Goal: Communication & Community: Answer question/provide support

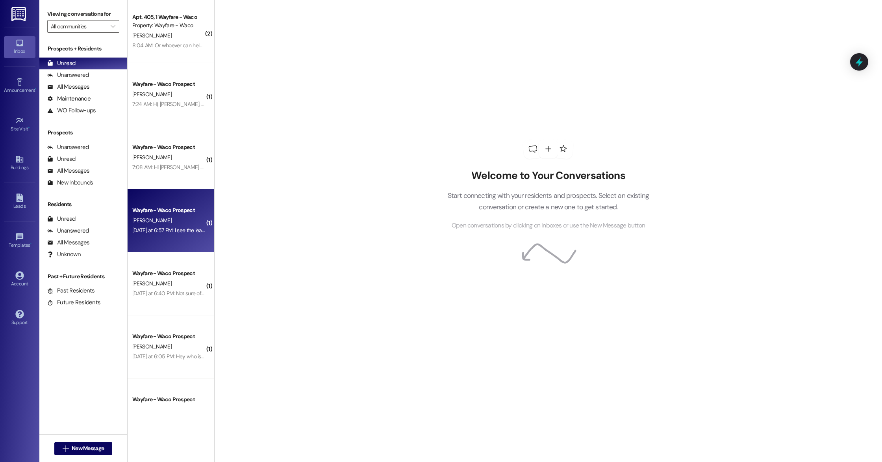
scroll to position [35, 0]
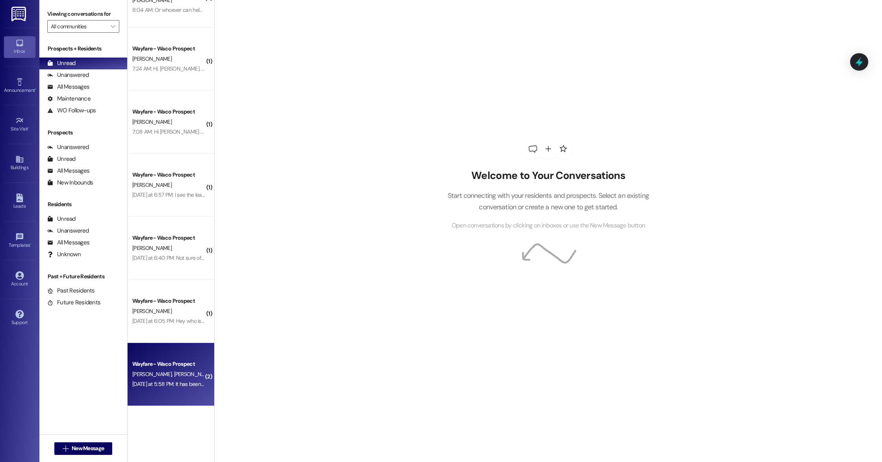
click at [167, 383] on div "[DATE] at 5:58 PM: It has been signed! Thank you!! [DATE] at 5:58 PM: It has be…" at bounding box center [189, 383] width 114 height 7
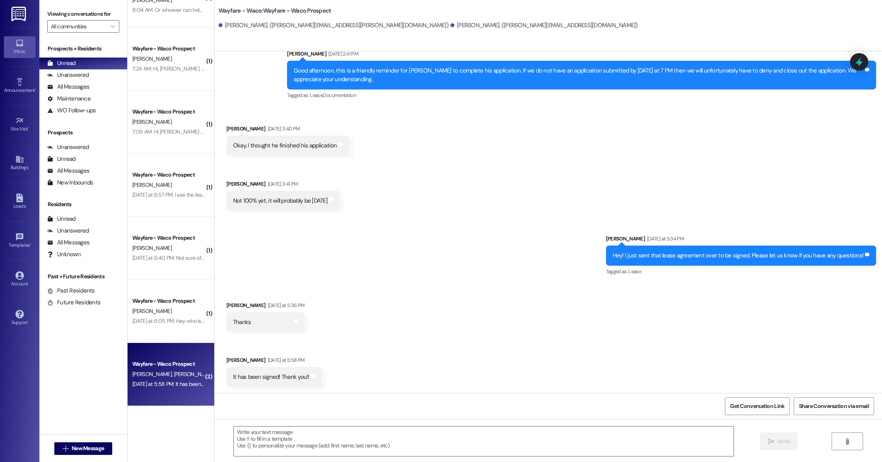
scroll to position [101, 0]
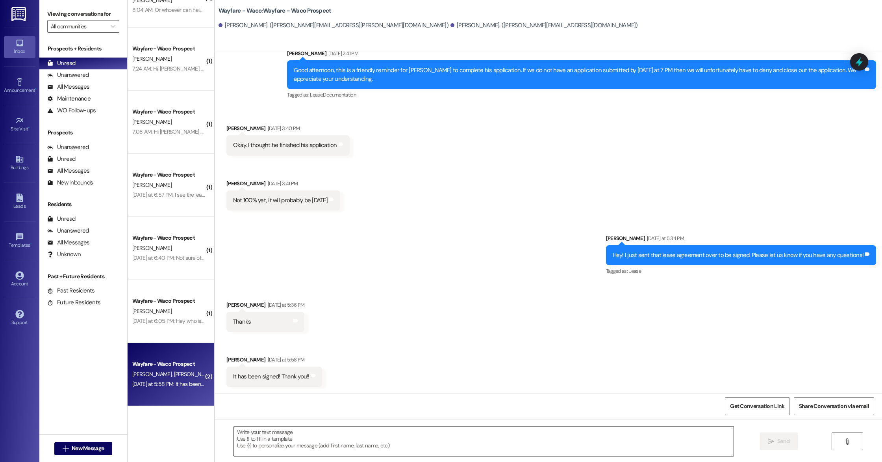
click at [362, 436] on textarea at bounding box center [484, 441] width 500 height 30
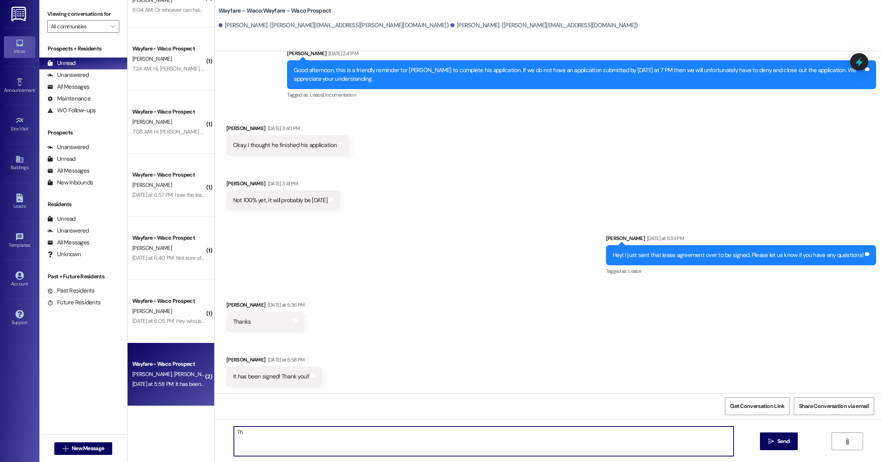
type textarea "T"
click at [347, 448] on textarea at bounding box center [484, 441] width 500 height 30
type textarea "T"
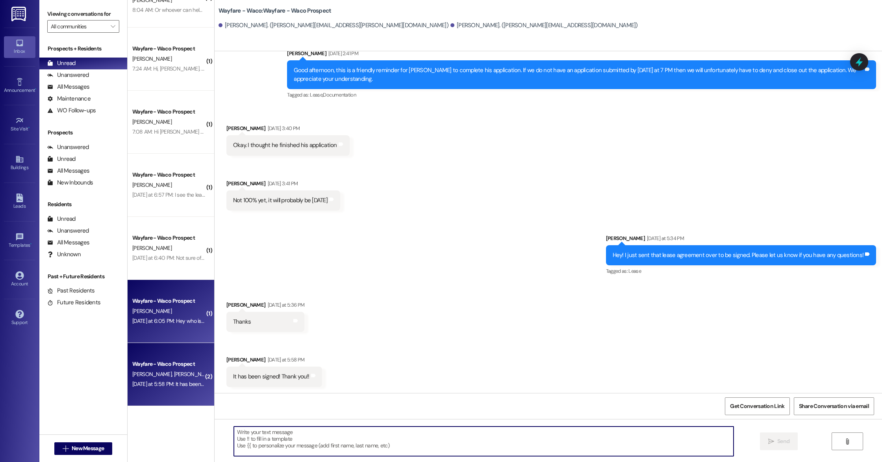
click at [171, 317] on div "[DATE] at 6:05 PM: Hey who is the water and electric providers? I couldn't find…" at bounding box center [244, 320] width 225 height 7
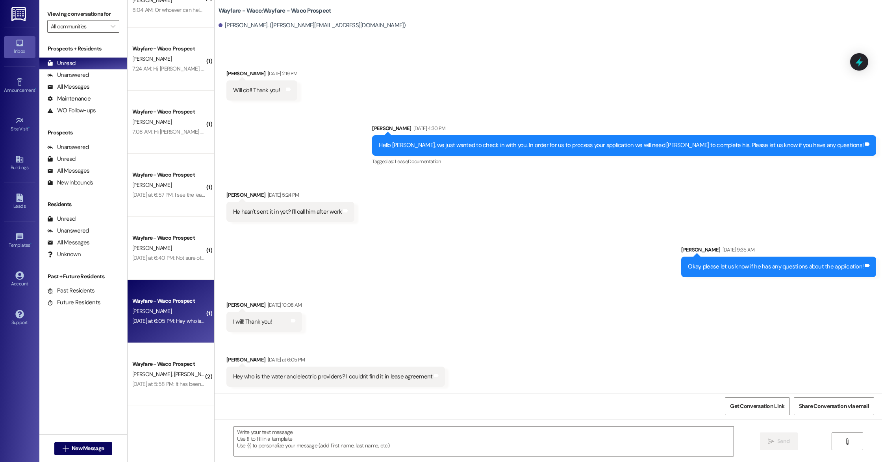
scroll to position [612, 0]
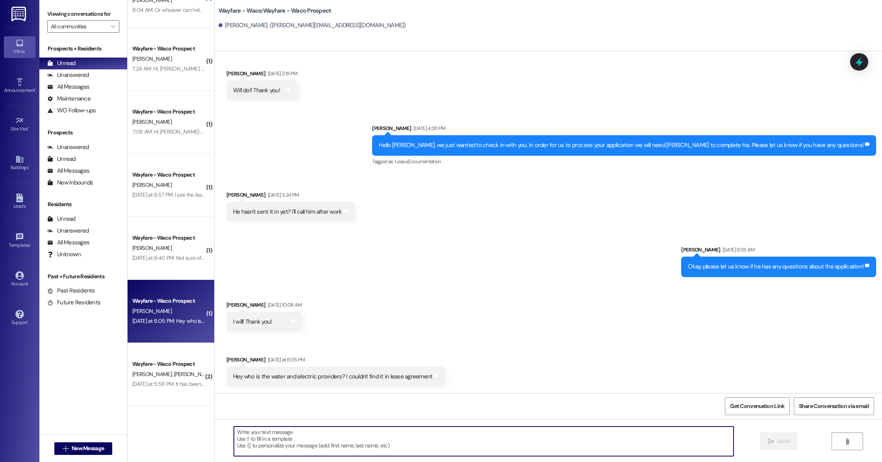
click at [397, 431] on textarea at bounding box center [484, 441] width 500 height 30
click at [284, 432] on textarea "Water is already set up and you will be billed monthly with the rent. As far as…" at bounding box center [484, 441] width 500 height 30
click at [396, 432] on textarea "Water is already set up by us and you will be billed monthly with the rent. As …" at bounding box center [484, 441] width 500 height 30
click at [397, 433] on textarea "Water is already set up by us and you will be billed monthly with the rent. As …" at bounding box center [484, 441] width 500 height 30
click at [481, 432] on textarea "Water is already set up by us and you will be billed monthly with the rent in t…" at bounding box center [484, 441] width 500 height 30
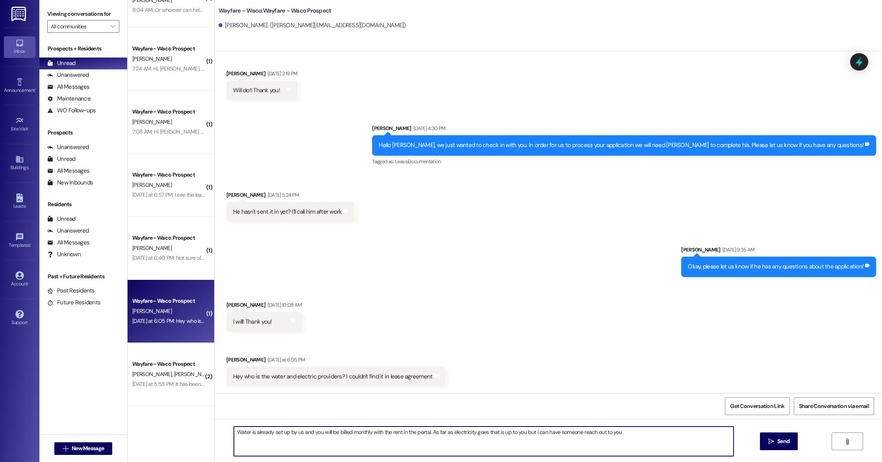
click at [620, 436] on textarea "Water is already set up by us and you will be billed monthly with the rent in t…" at bounding box center [484, 441] width 500 height 30
type textarea "Water is already set up by us and you will be billed monthly with the rent in t…"
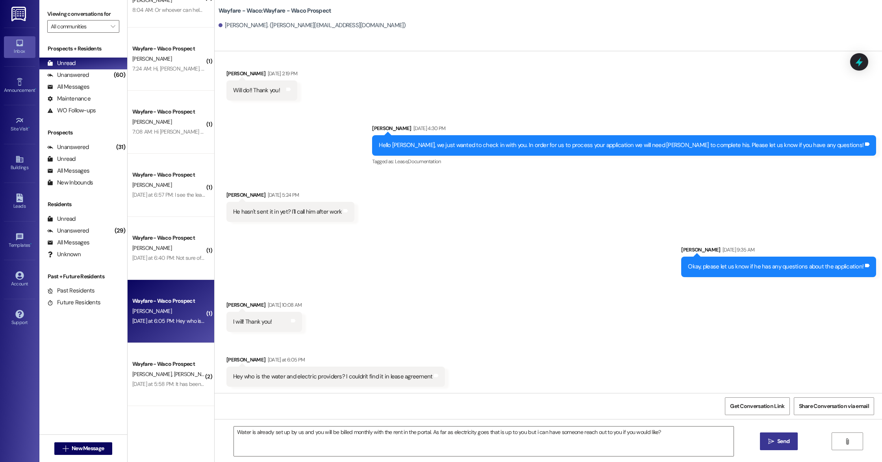
click at [779, 445] on span "Send" at bounding box center [783, 441] width 12 height 8
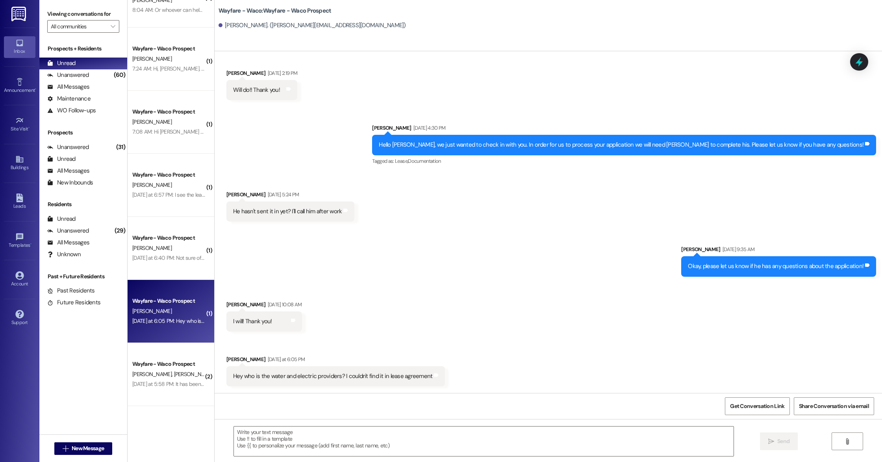
scroll to position [612, 0]
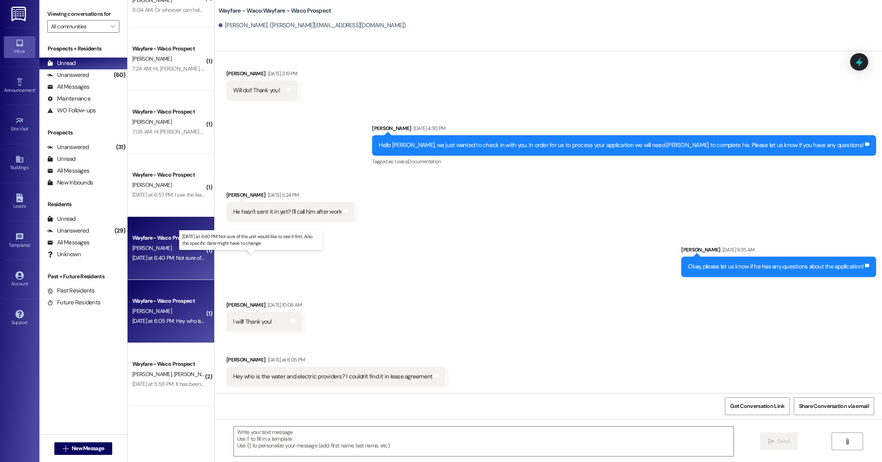
click at [172, 256] on div "[DATE] at 6:40 PM: Not sure of the unit would like to see it first. Also the sp…" at bounding box center [253, 257] width 243 height 7
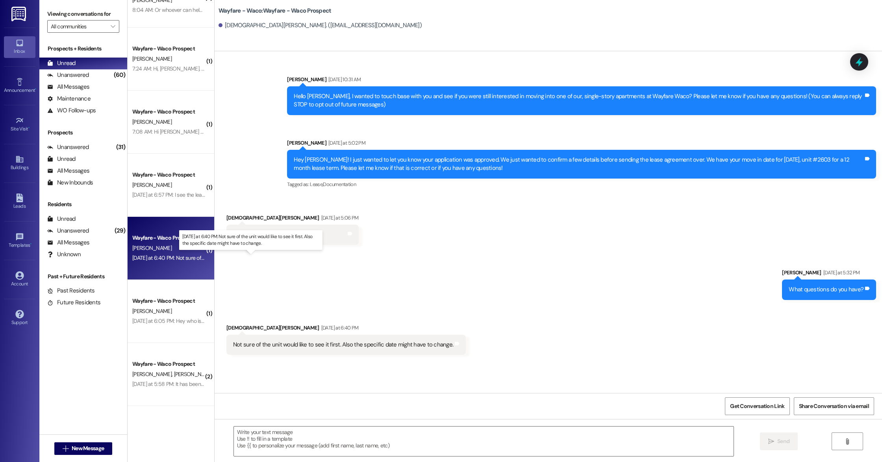
scroll to position [0, 0]
click at [367, 440] on textarea at bounding box center [484, 441] width 500 height 30
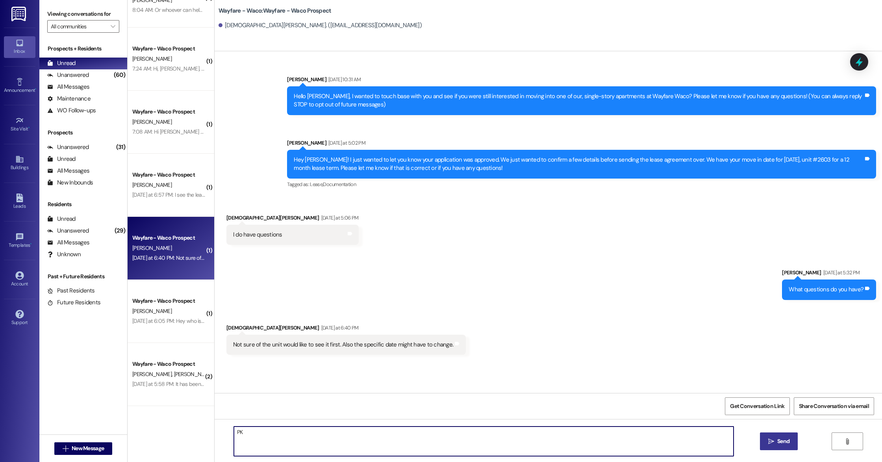
type textarea "P"
click at [256, 433] on textarea "Okay, when would you like to come by to look at the unit?" at bounding box center [484, 441] width 500 height 30
click at [397, 436] on textarea "Okay! When would you like to come by to look at the unit?" at bounding box center [484, 441] width 500 height 30
type textarea "Okay! When would you like to come by to look at the unit?"
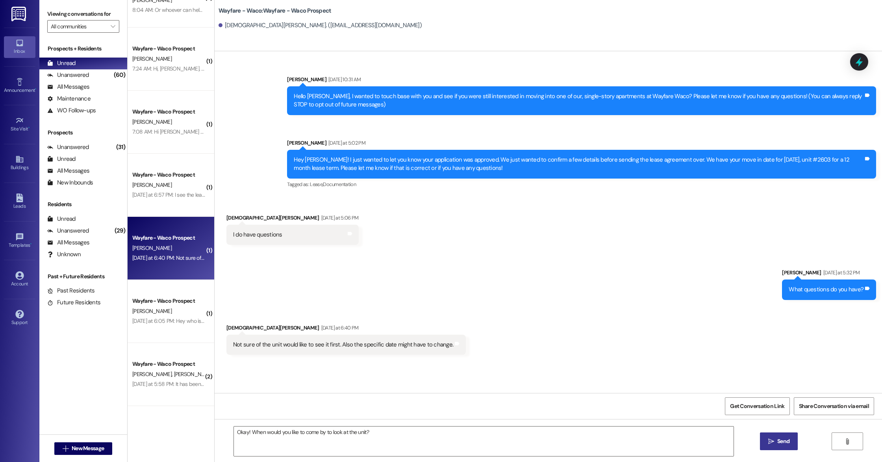
click at [787, 447] on button " Send" at bounding box center [779, 441] width 38 height 18
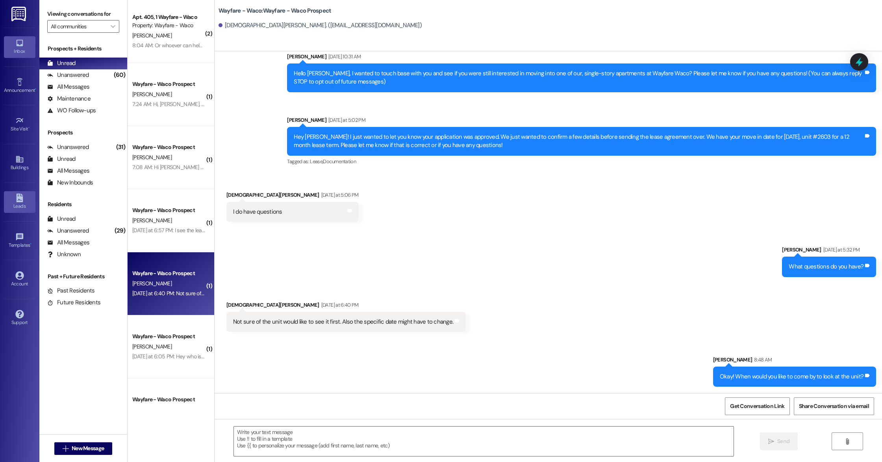
click at [19, 204] on div "Leads" at bounding box center [19, 206] width 39 height 8
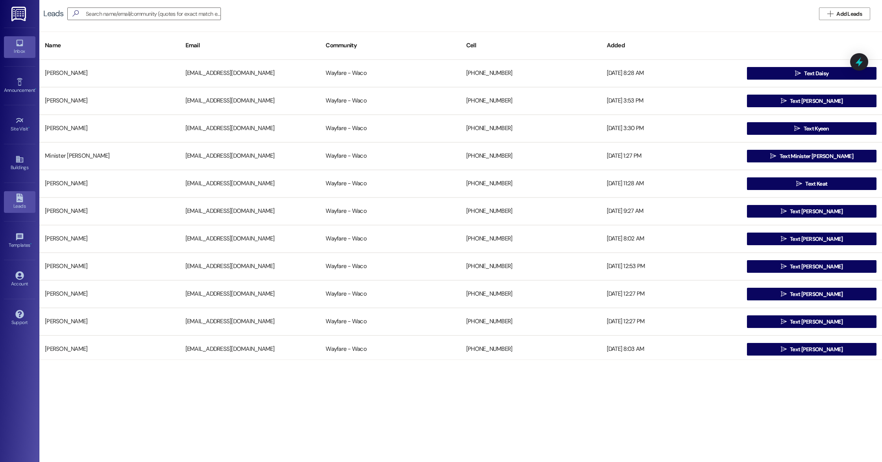
click at [21, 53] on div "Inbox" at bounding box center [19, 51] width 39 height 8
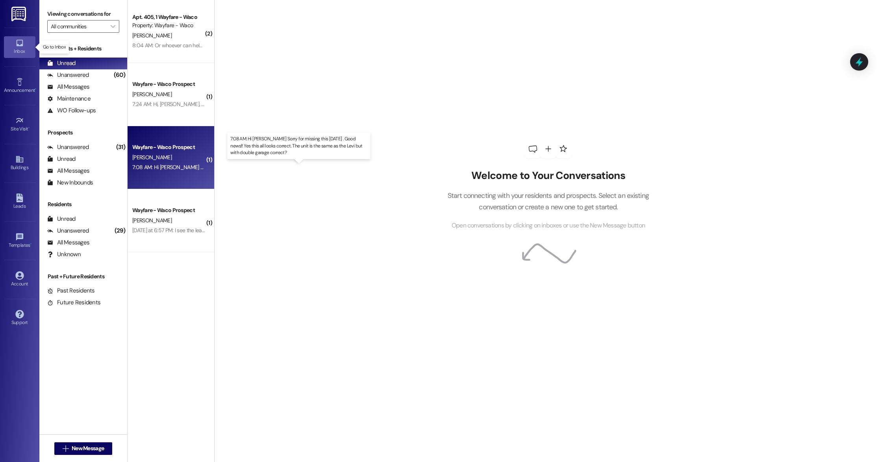
click at [174, 167] on div "7:08 AM: Hi [PERSON_NAME] Sorry for missing this [DATE] . Good news!! Yes this …" at bounding box center [315, 166] width 367 height 7
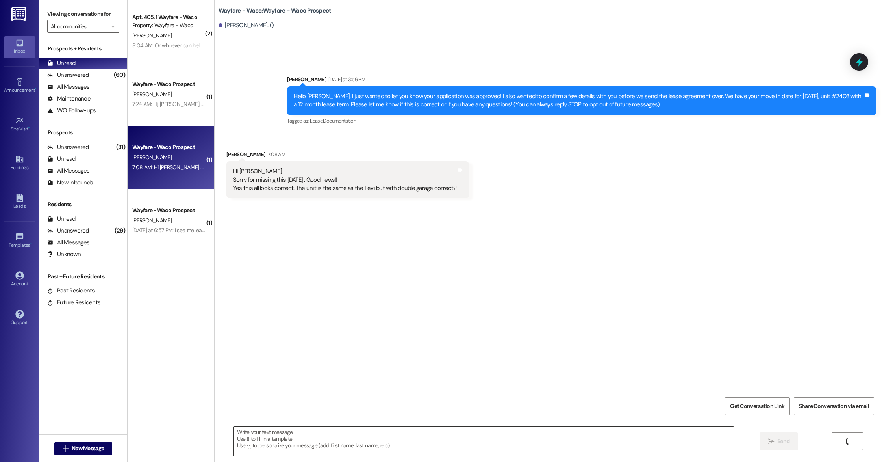
click at [404, 432] on textarea at bounding box center [484, 441] width 500 height 30
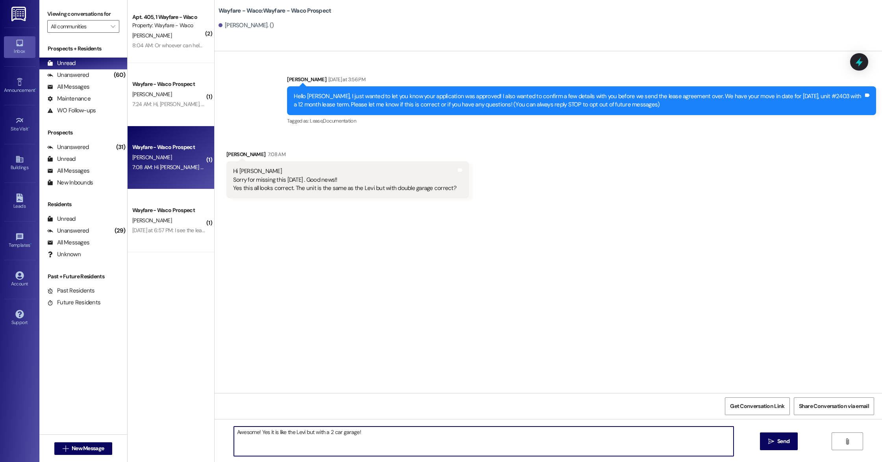
click at [273, 433] on textarea "Awesome! Yes it is like the Levi but with a 2 car garage!" at bounding box center [484, 441] width 500 height 30
click at [425, 443] on textarea "Awesome! Yes it is just like the Levi but with a 2 car garage!" at bounding box center [484, 441] width 500 height 30
type textarea "Awesome! Yes it is just like the Levi but with a 2 car garage!"
click at [780, 444] on span "Send" at bounding box center [783, 441] width 12 height 8
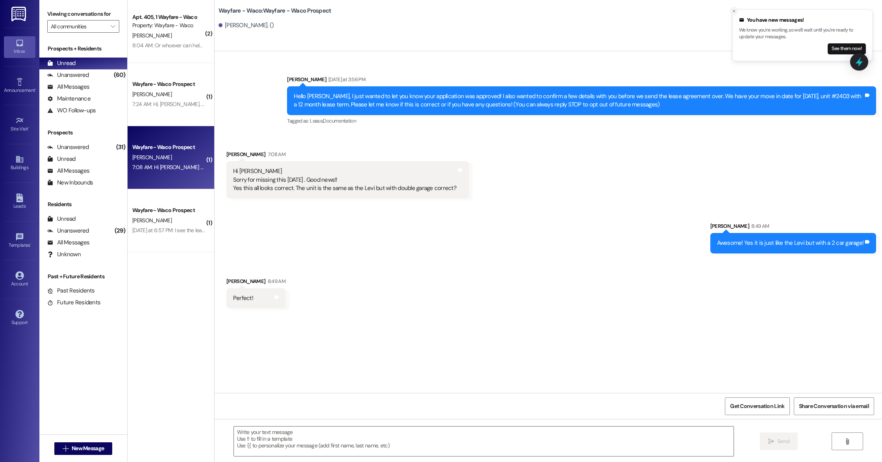
click at [735, 14] on button "Close toast" at bounding box center [734, 11] width 8 height 8
